Goal: Information Seeking & Learning: Obtain resource

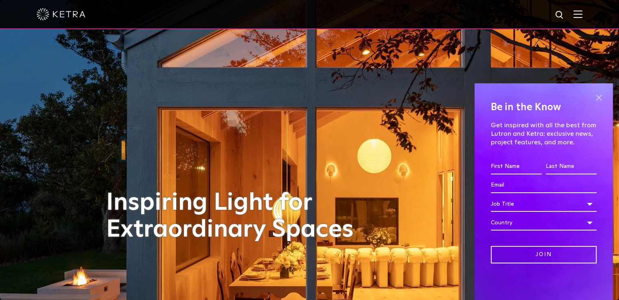
click at [602, 99] on span at bounding box center [599, 98] width 12 height 12
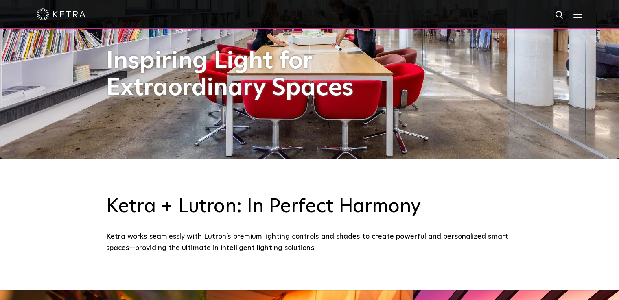
scroll to position [114, 0]
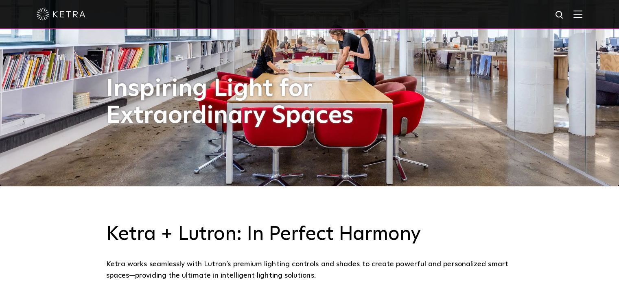
click at [589, 15] on div at bounding box center [309, 14] width 619 height 29
click at [583, 15] on img at bounding box center [578, 14] width 9 height 8
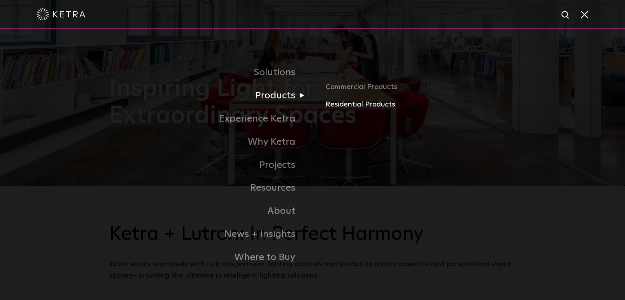
click at [349, 106] on link "Residential Products" at bounding box center [421, 105] width 191 height 12
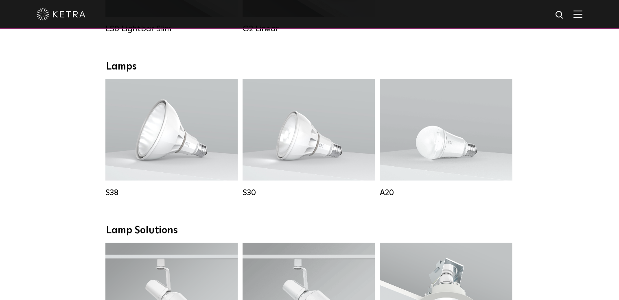
scroll to position [427, 0]
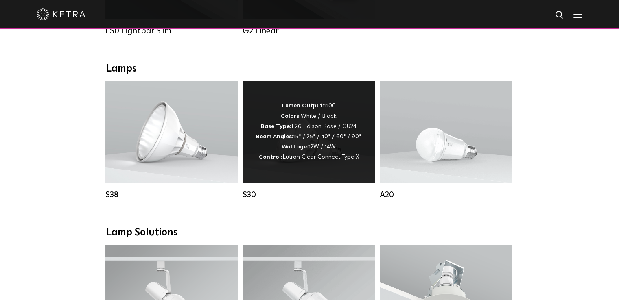
click at [301, 132] on div "Lumen Output: 1100 Colors: White / Black Base Type: E26 Edison Base / GU24 Beam…" at bounding box center [308, 131] width 105 height 61
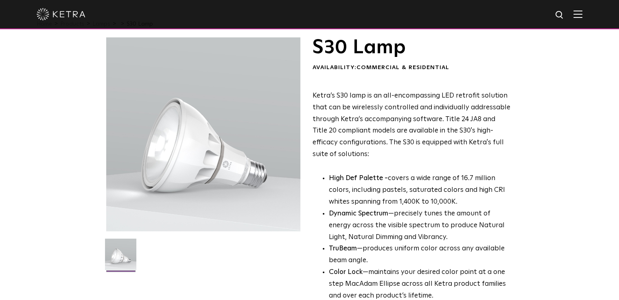
scroll to position [24, 0]
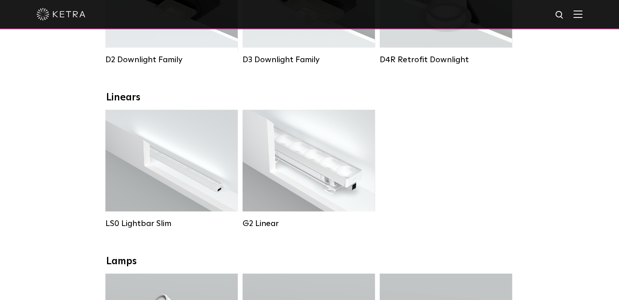
scroll to position [254, 0]
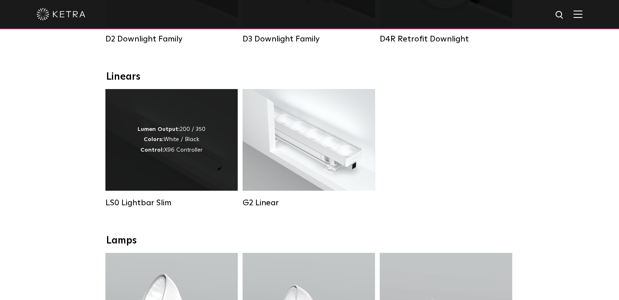
click at [161, 132] on strong "Lumen Output:" at bounding box center [159, 130] width 42 height 6
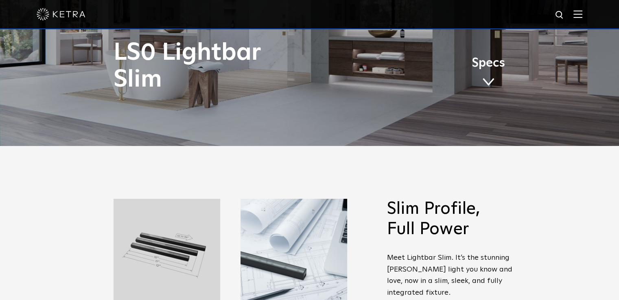
scroll to position [121, 0]
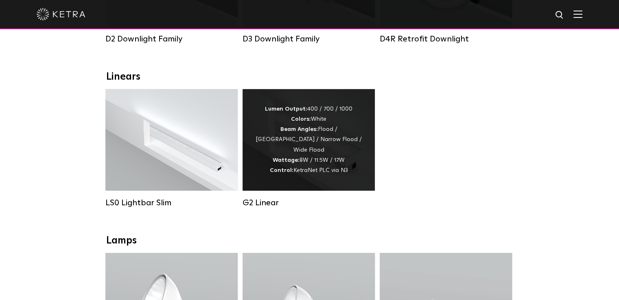
click at [301, 138] on div "Lumen Output: 400 / 700 / 1000 Colors: White Beam Angles: Flood / Graze / Narro…" at bounding box center [309, 140] width 108 height 72
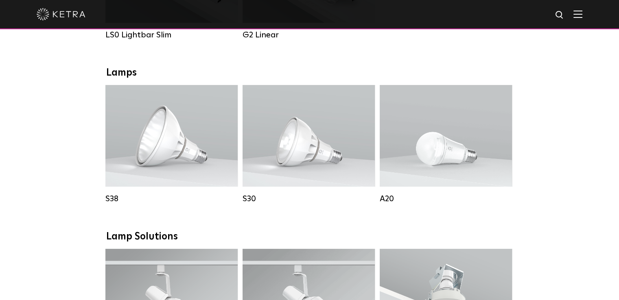
scroll to position [427, 0]
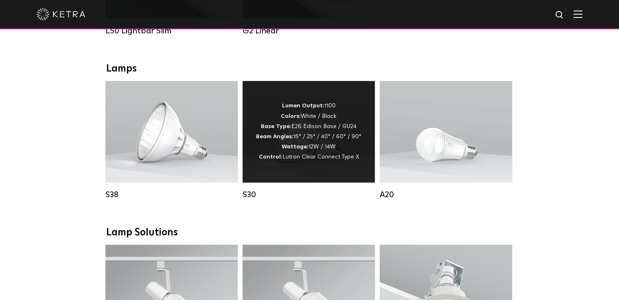
click at [299, 119] on strong "Colors:" at bounding box center [291, 117] width 20 height 6
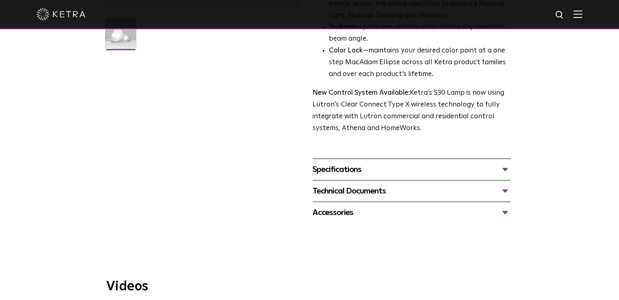
scroll to position [248, 0]
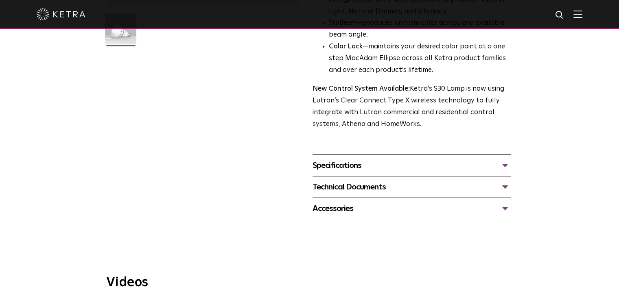
click at [443, 169] on div "Specifications" at bounding box center [412, 165] width 198 height 13
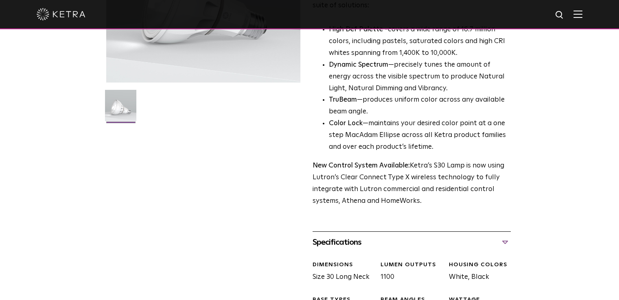
scroll to position [0, 0]
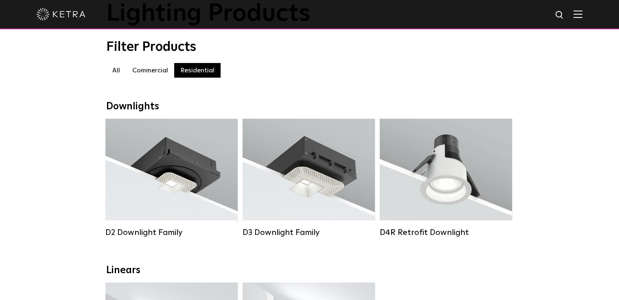
scroll to position [70, 0]
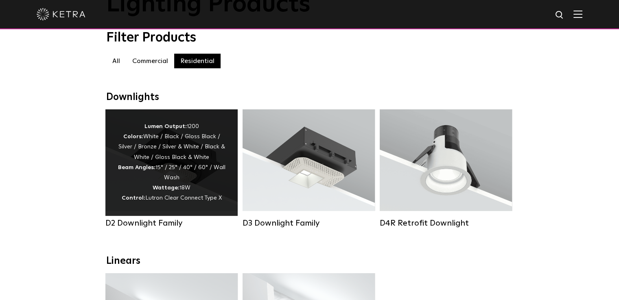
click at [171, 152] on div "Lumen Output: 1200 Colors: White / Black / Gloss Black / Silver / Bronze / Silv…" at bounding box center [172, 163] width 108 height 82
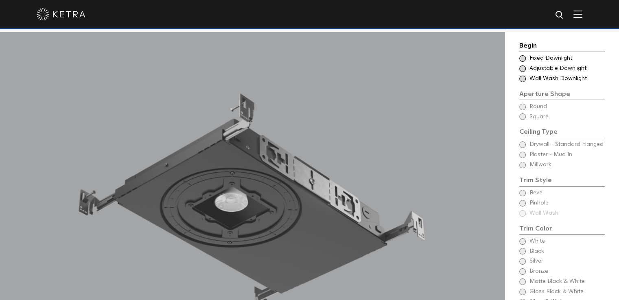
scroll to position [657, 0]
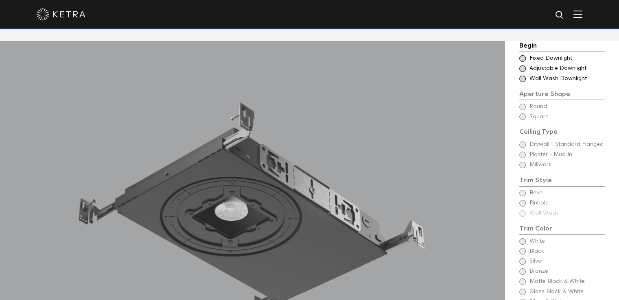
drag, startPoint x: 622, startPoint y: 28, endPoint x: 624, endPoint y: 99, distance: 70.9
click at [548, 58] on span "Fixed Downlight" at bounding box center [567, 59] width 75 height 8
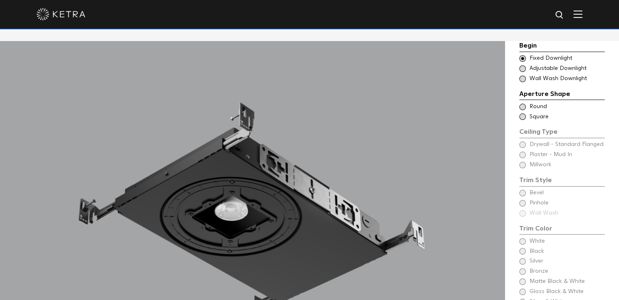
click at [524, 107] on span at bounding box center [522, 107] width 7 height 7
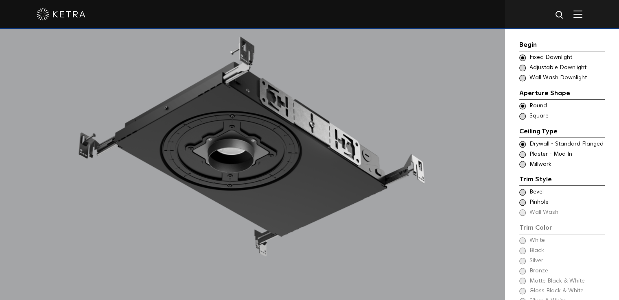
scroll to position [708, 0]
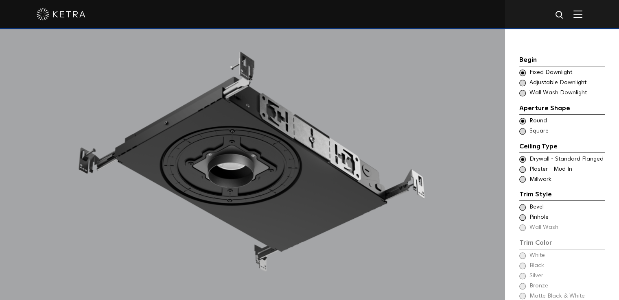
click at [524, 204] on span at bounding box center [522, 207] width 7 height 7
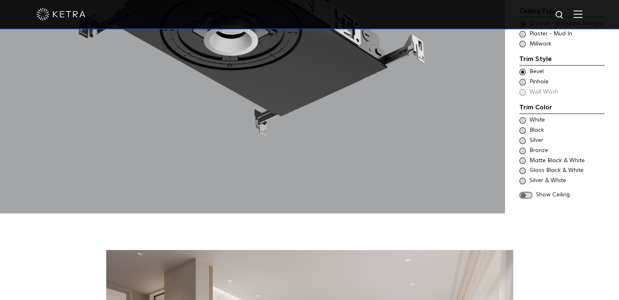
scroll to position [850, 0]
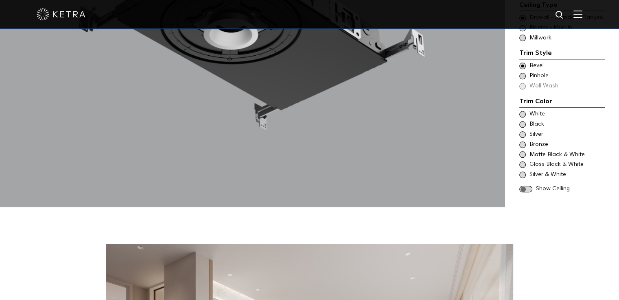
click at [524, 111] on span at bounding box center [522, 114] width 7 height 7
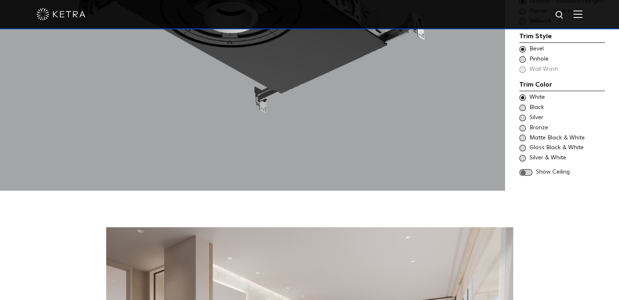
scroll to position [872, 0]
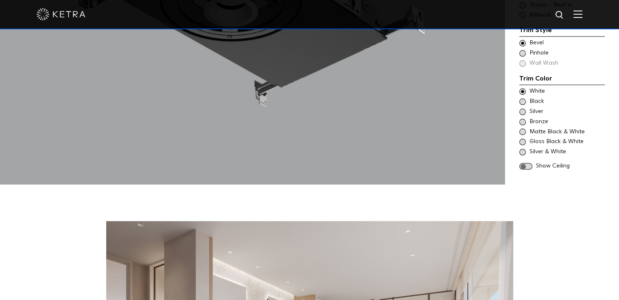
click at [529, 163] on span at bounding box center [525, 166] width 13 height 7
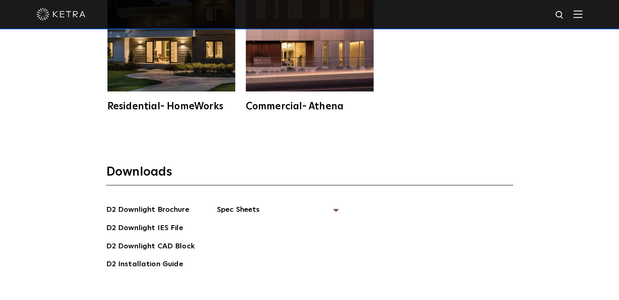
scroll to position [2075, 0]
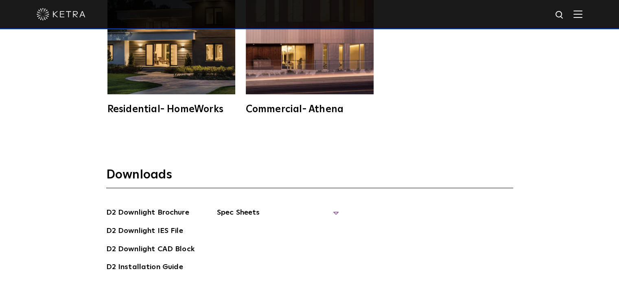
click at [239, 207] on span "Spec Sheets" at bounding box center [278, 216] width 122 height 18
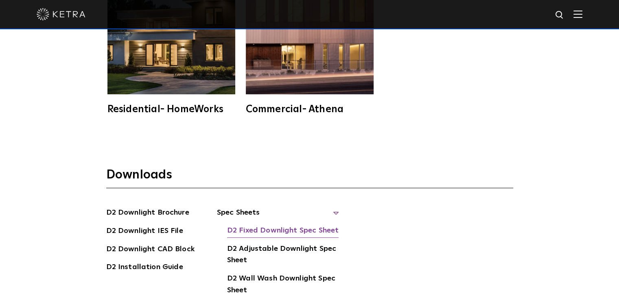
click at [285, 225] on link "D2 Fixed Downlight Spec Sheet" at bounding box center [283, 231] width 112 height 13
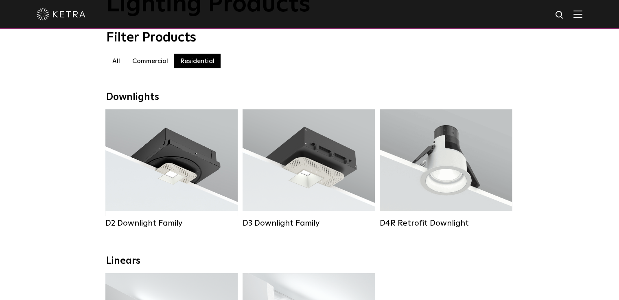
click at [145, 64] on label "Commercial" at bounding box center [150, 61] width 48 height 15
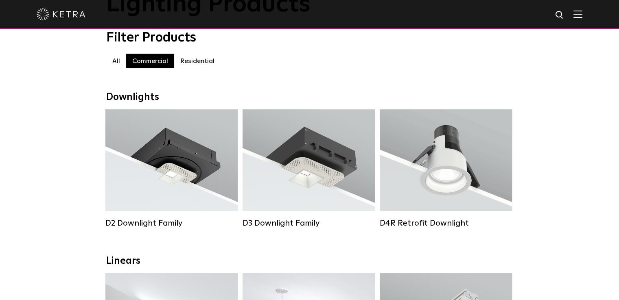
click at [205, 63] on label "Residential" at bounding box center [197, 61] width 46 height 15
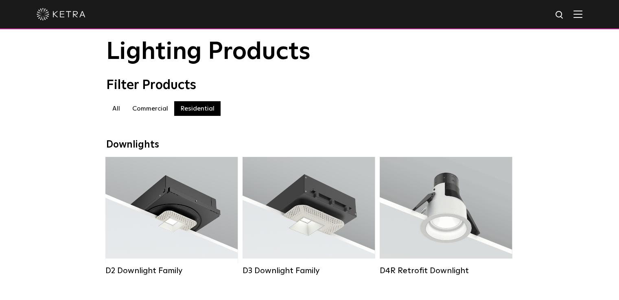
scroll to position [18, 0]
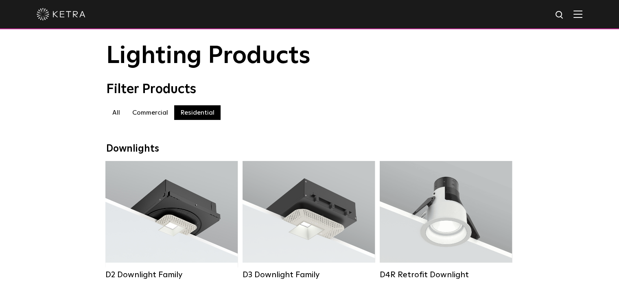
click at [144, 116] on label "Commercial" at bounding box center [150, 112] width 48 height 15
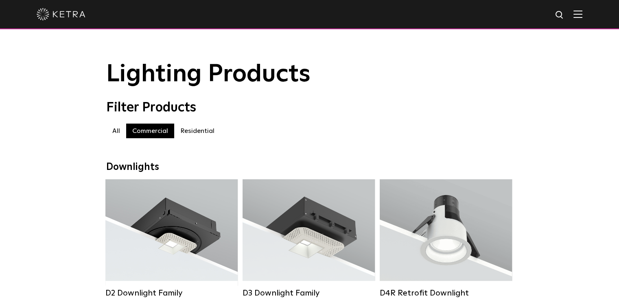
click at [193, 135] on label "Residential" at bounding box center [197, 131] width 46 height 15
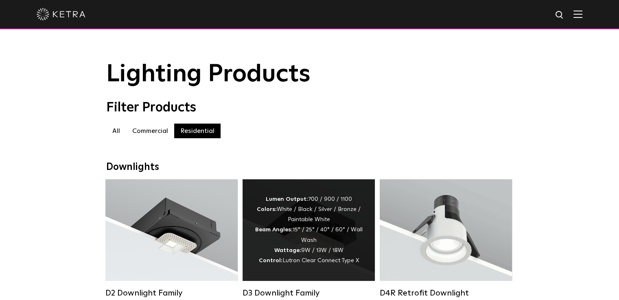
click at [326, 253] on div "Lumen Output: 700 / 900 / 1100 Colors: White / Black / Silver / Bronze / Painta…" at bounding box center [309, 231] width 108 height 72
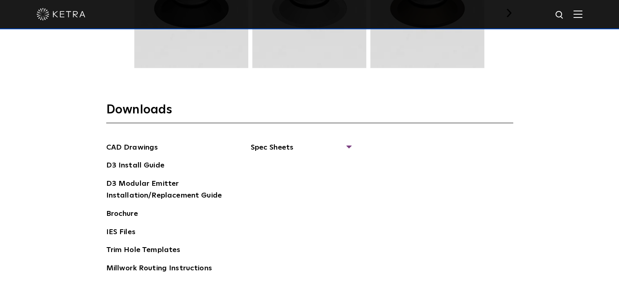
scroll to position [1210, 0]
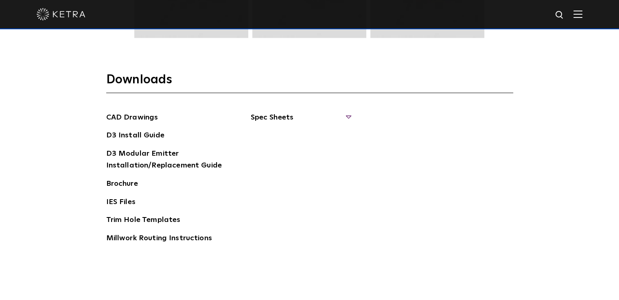
click at [274, 115] on span "Spec Sheets" at bounding box center [301, 121] width 100 height 18
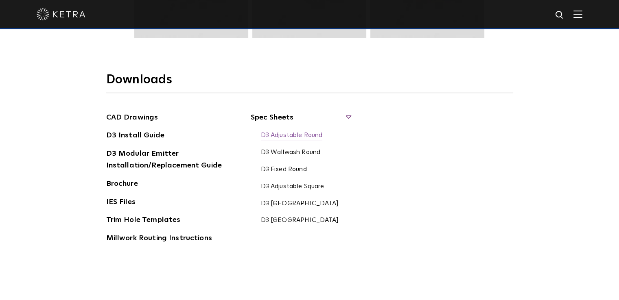
click at [287, 136] on link "D3 Adjustable Round" at bounding box center [292, 135] width 62 height 9
